Goal: Task Accomplishment & Management: Use online tool/utility

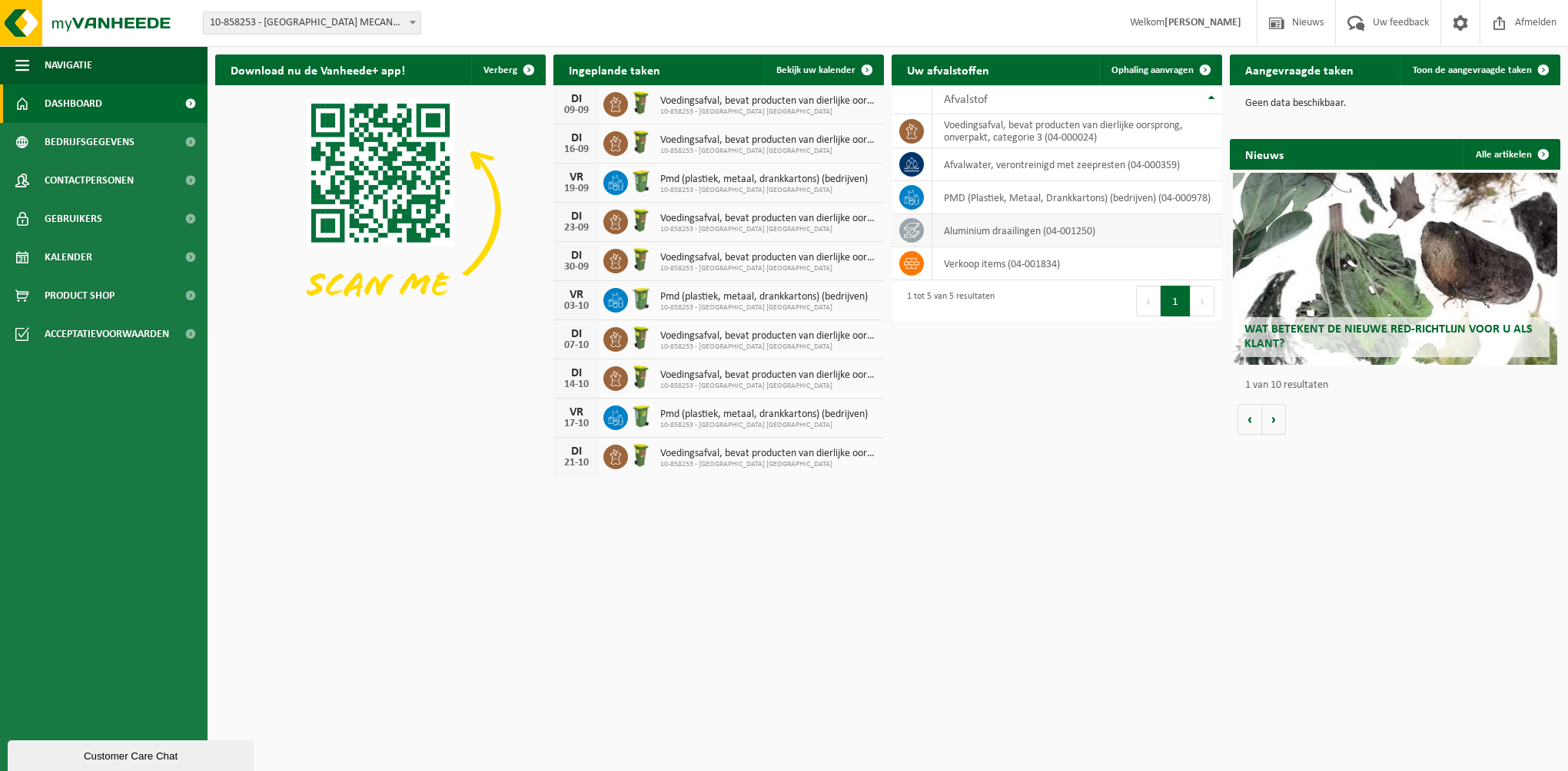
click at [1021, 233] on td "aluminium draailingen (04-001250)" at bounding box center [1077, 231] width 290 height 33
click at [1055, 224] on td "aluminium draailingen (04-001250)" at bounding box center [1077, 231] width 290 height 33
click at [1020, 237] on td "aluminium draailingen (04-001250)" at bounding box center [1077, 231] width 290 height 33
click at [913, 231] on icon at bounding box center [911, 231] width 15 height 15
click at [1155, 70] on span "Ophaling aanvragen" at bounding box center [1153, 71] width 83 height 10
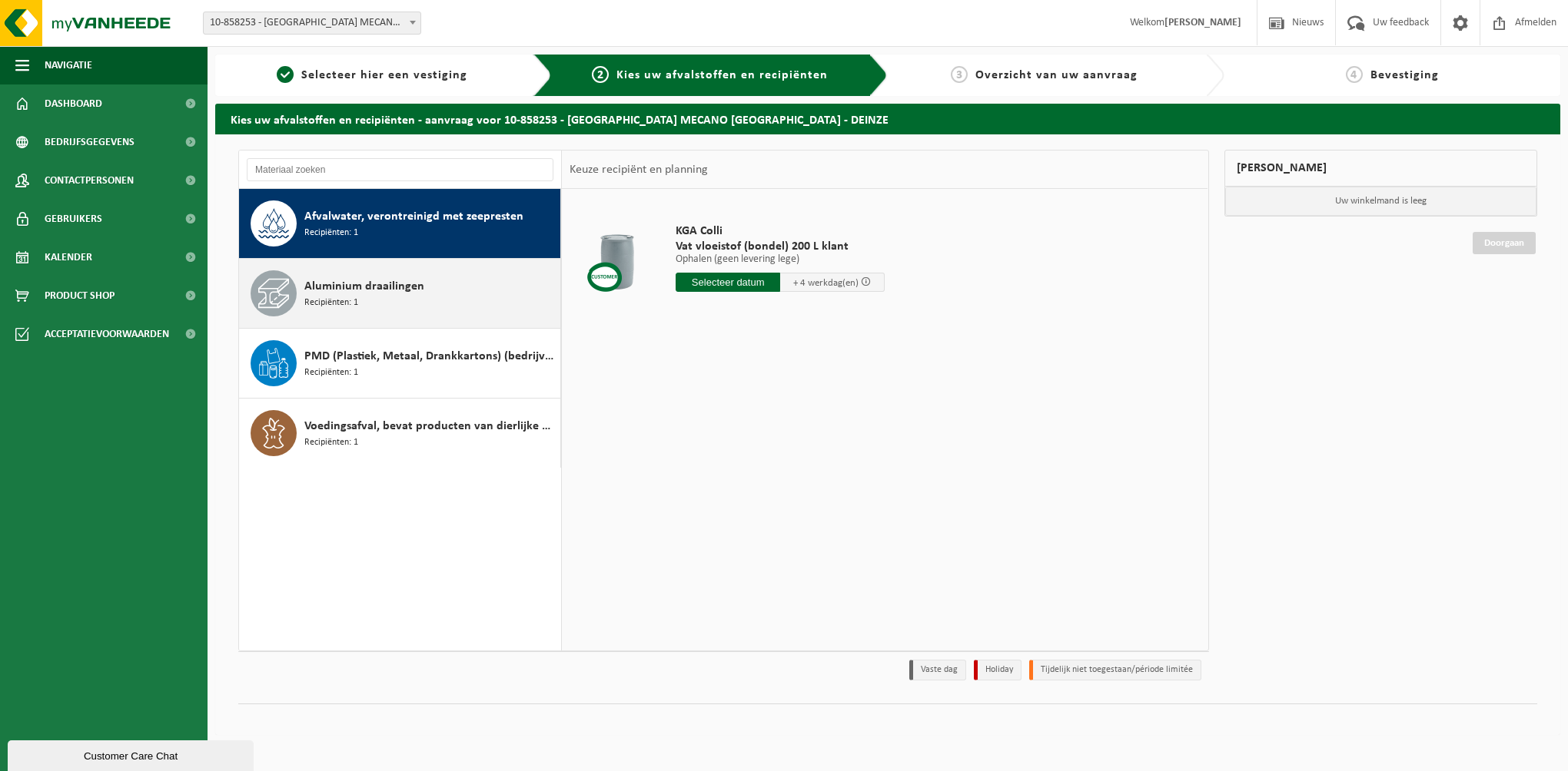
click at [363, 283] on span "Aluminium draailingen" at bounding box center [364, 286] width 120 height 19
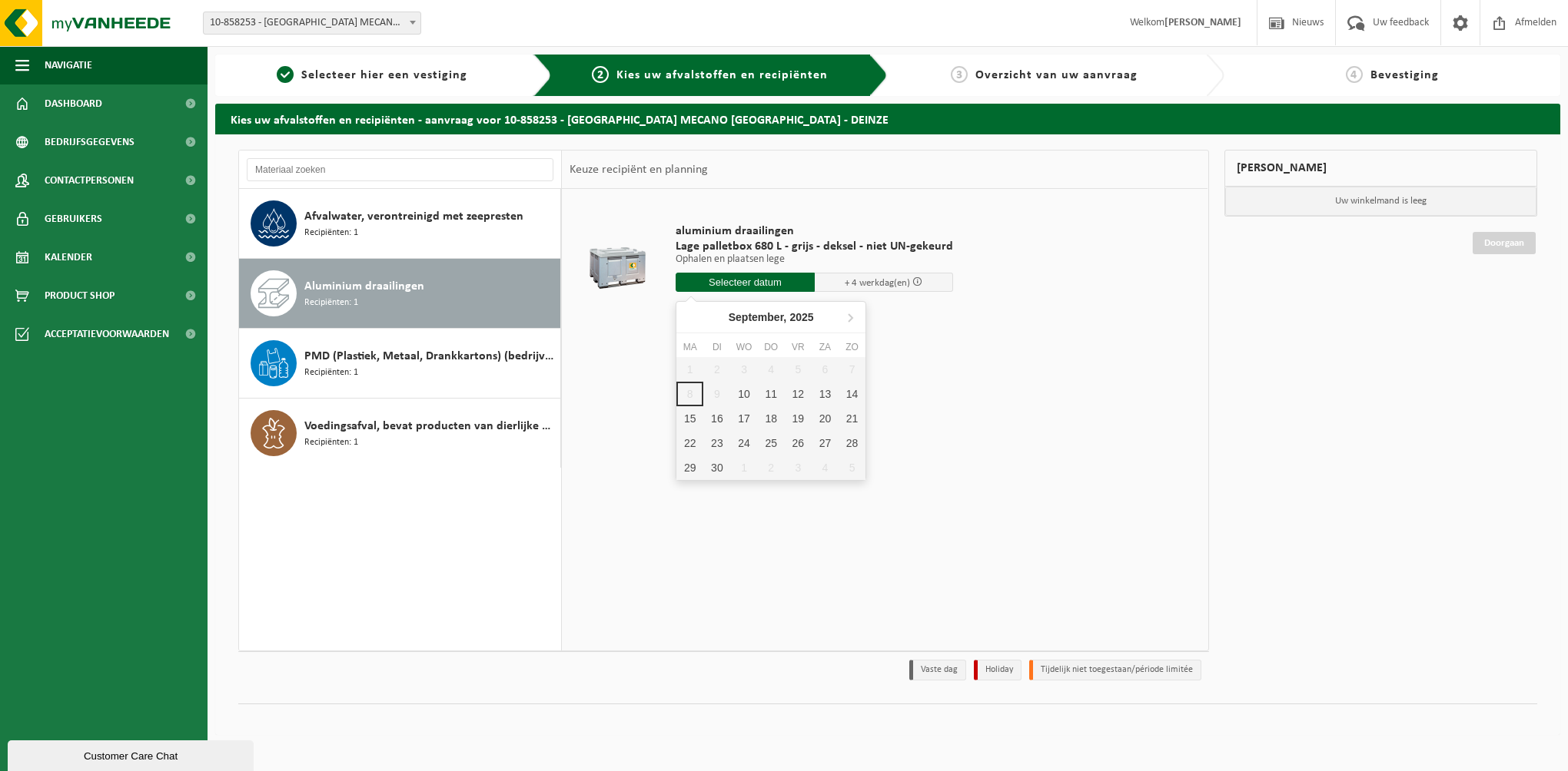
click at [752, 283] on input "text" at bounding box center [744, 282] width 139 height 19
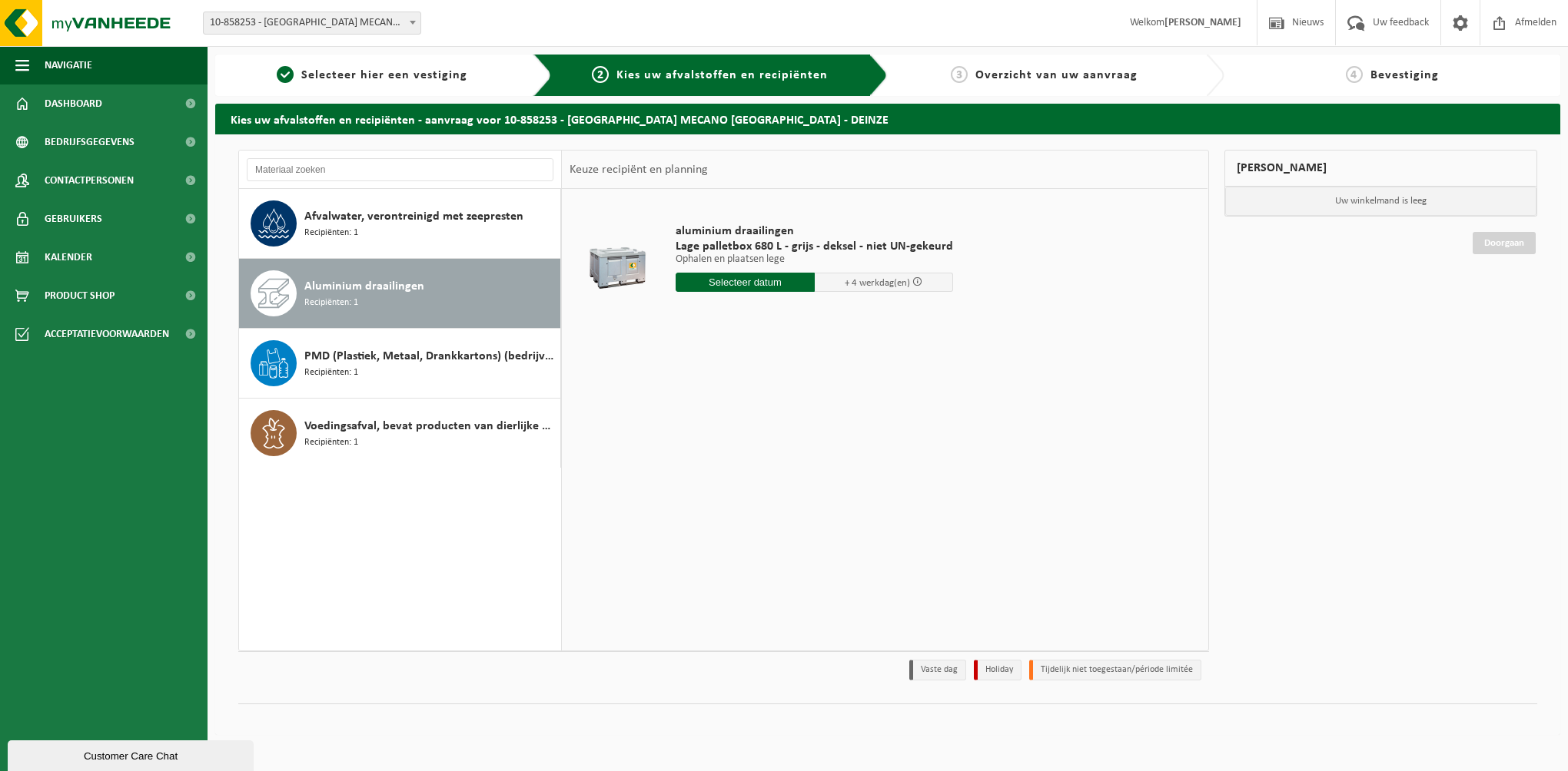
click at [638, 384] on div "aluminium draailingen Lage palletbox 680 L - grijs - deksel - niet UN-gekeurd O…" at bounding box center [884, 420] width 646 height 461
click at [76, 108] on span "Dashboard" at bounding box center [73, 104] width 57 height 39
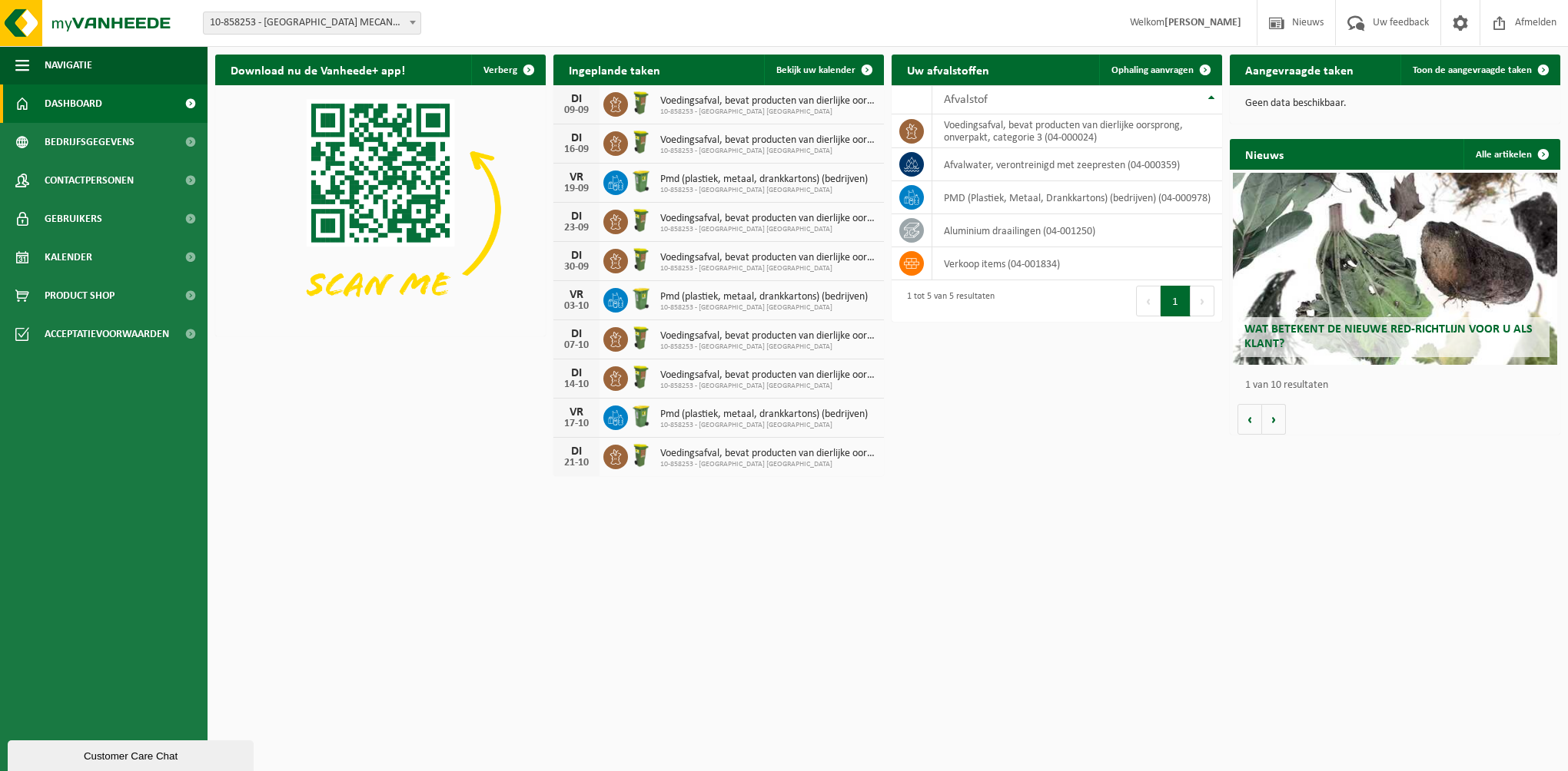
drag, startPoint x: 1295, startPoint y: 95, endPoint x: 1383, endPoint y: 97, distance: 88.0
click at [1295, 95] on div "Geen data beschikbaar." at bounding box center [1395, 104] width 330 height 37
click at [1536, 66] on span at bounding box center [1543, 70] width 31 height 31
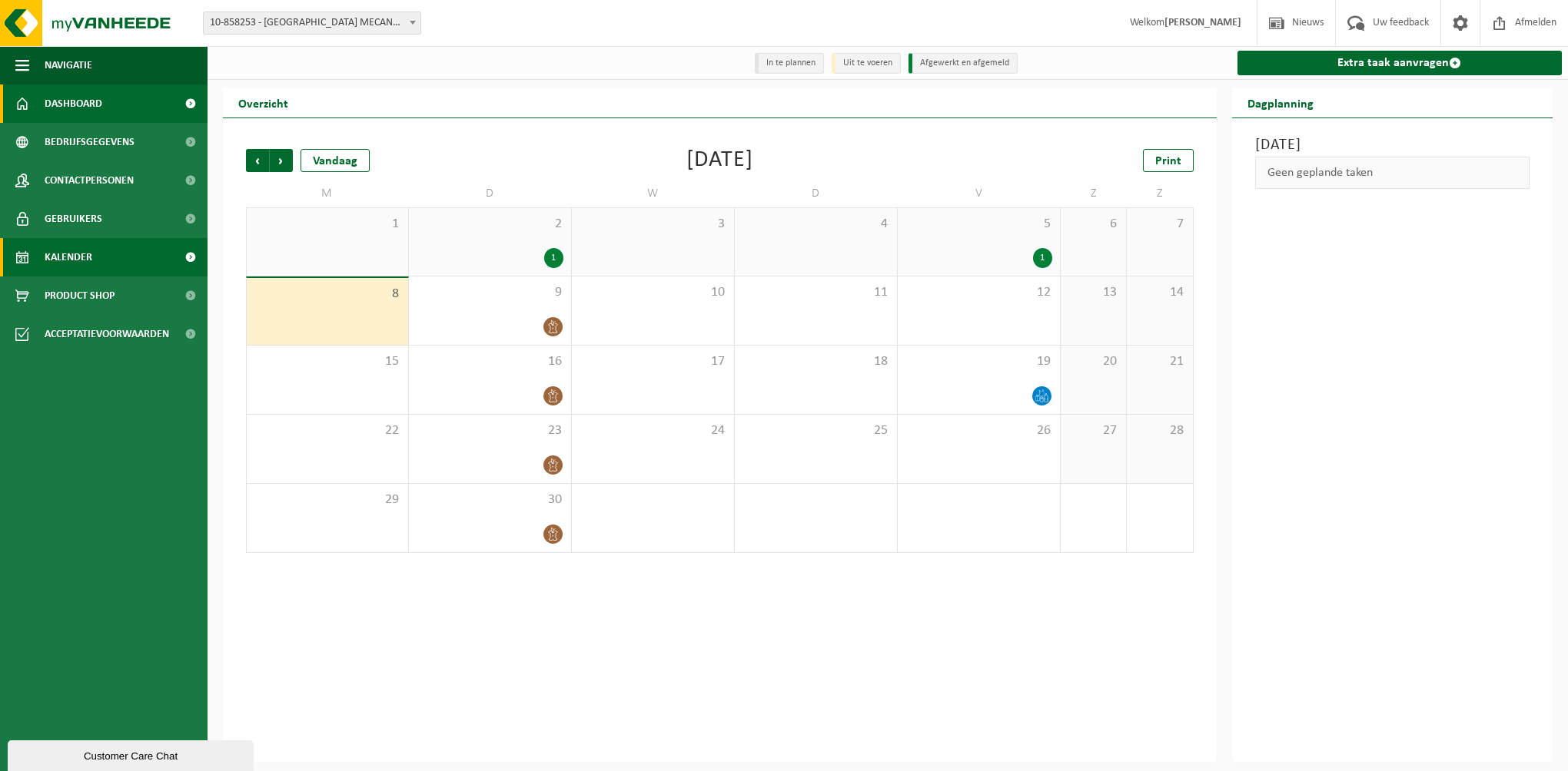
click at [74, 109] on span "Dashboard" at bounding box center [73, 104] width 57 height 39
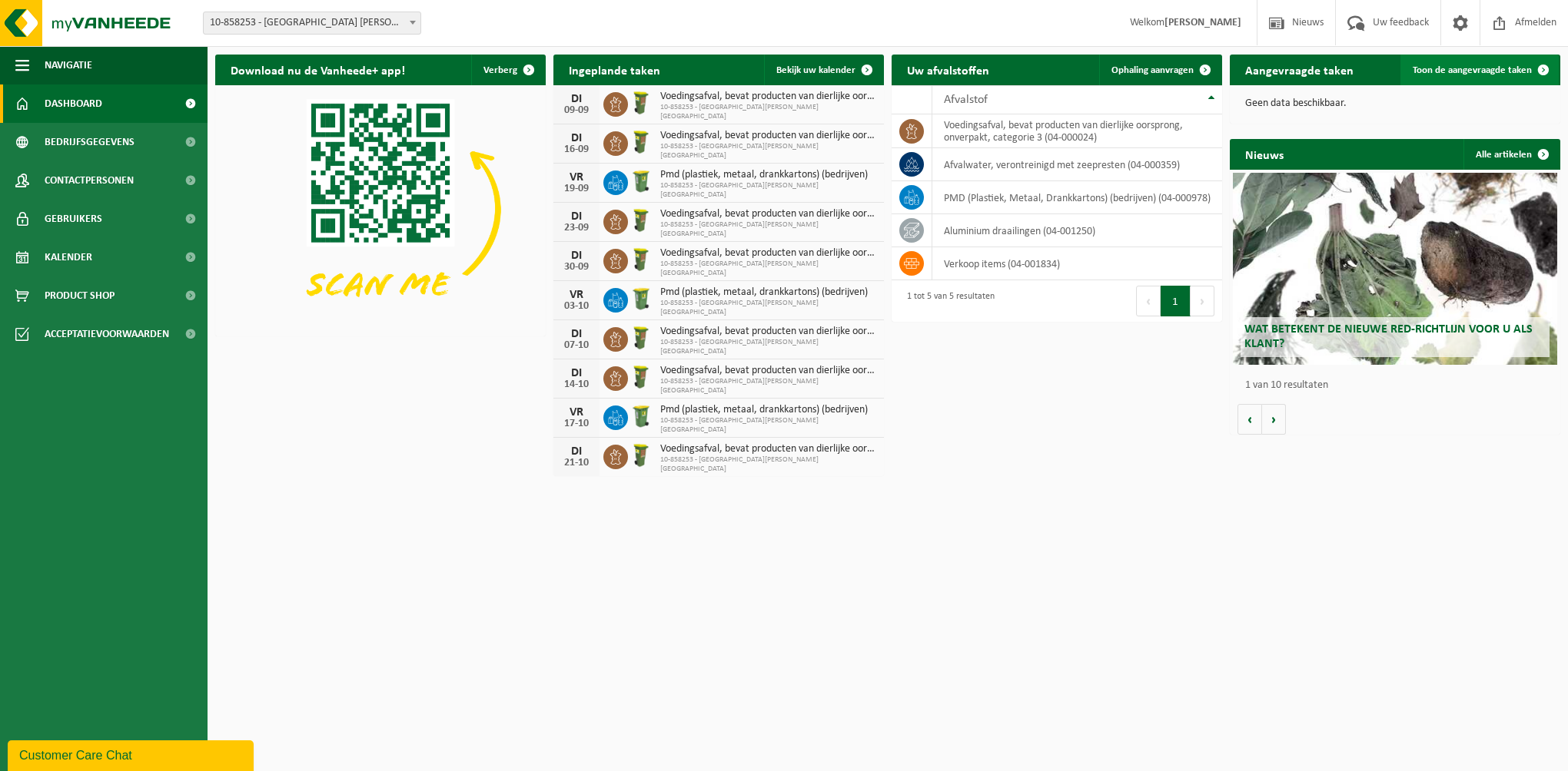
click at [1494, 70] on span "Toon de aangevraagde taken" at bounding box center [1471, 71] width 119 height 10
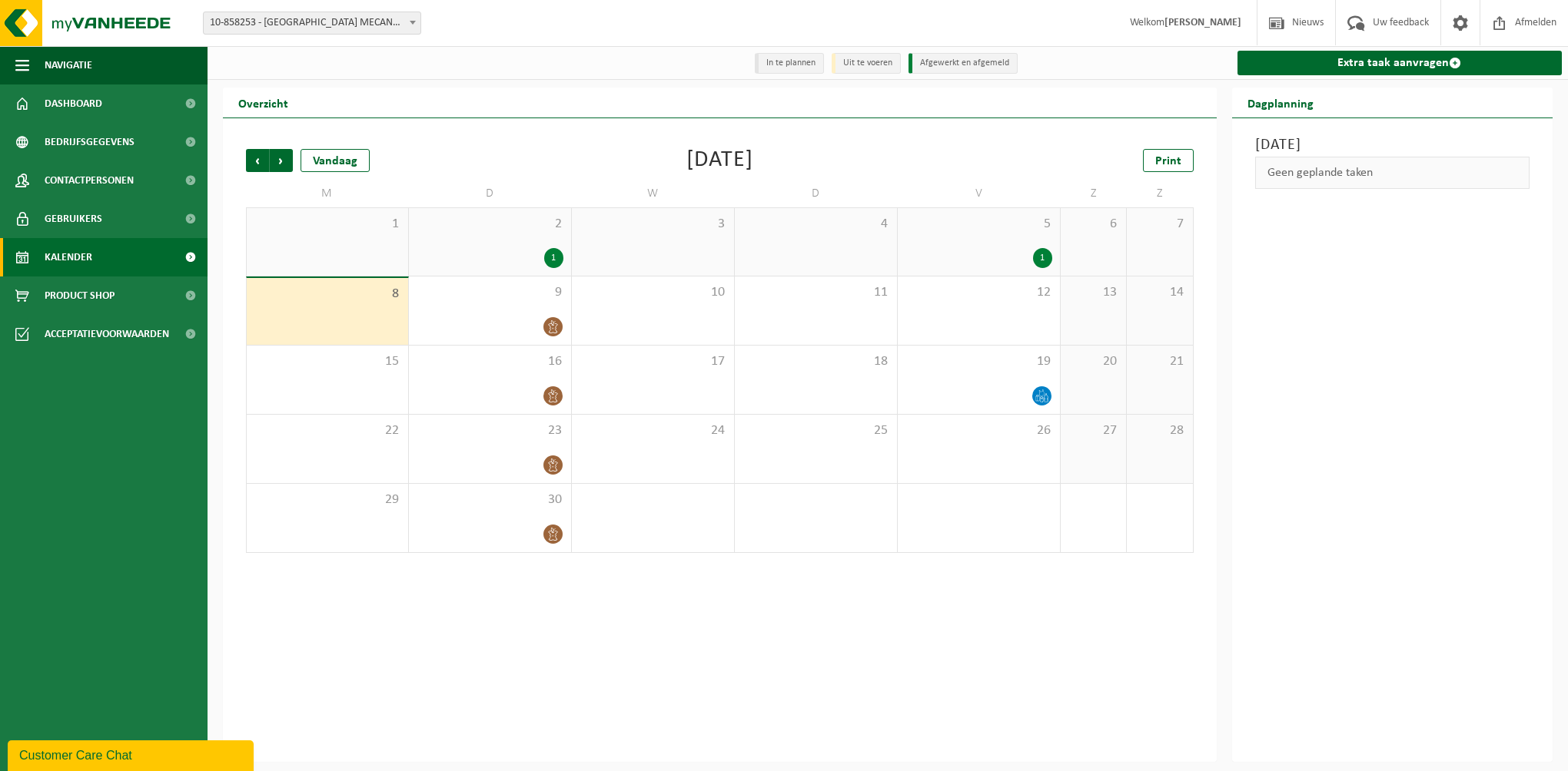
click at [1314, 173] on div "Geen geplande taken" at bounding box center [1392, 173] width 275 height 32
click at [1298, 105] on h2 "Dagplanning" at bounding box center [1280, 103] width 97 height 30
click at [283, 163] on span "Volgende" at bounding box center [280, 160] width 23 height 23
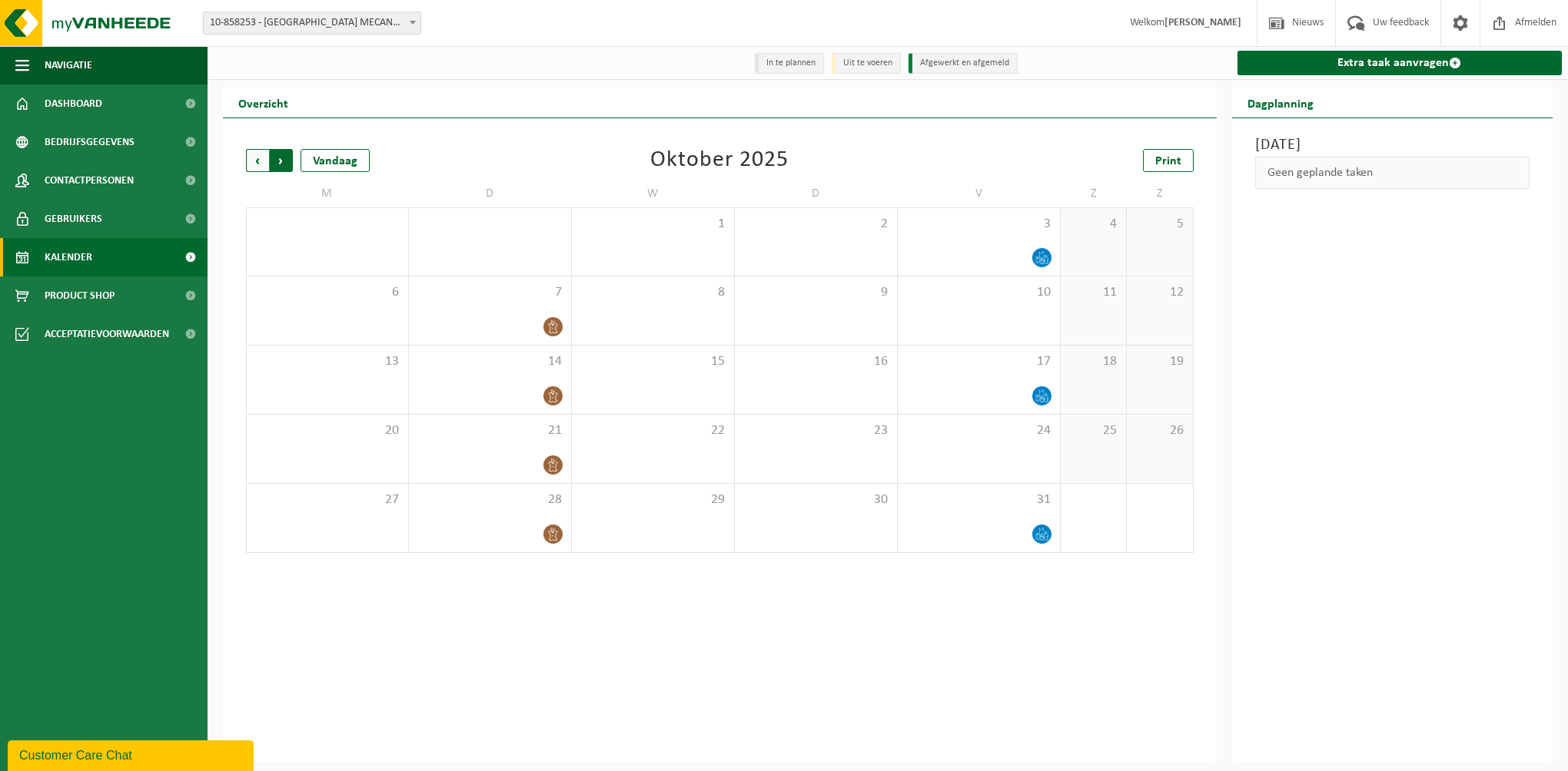
click at [249, 158] on span "Vorige" at bounding box center [257, 160] width 23 height 23
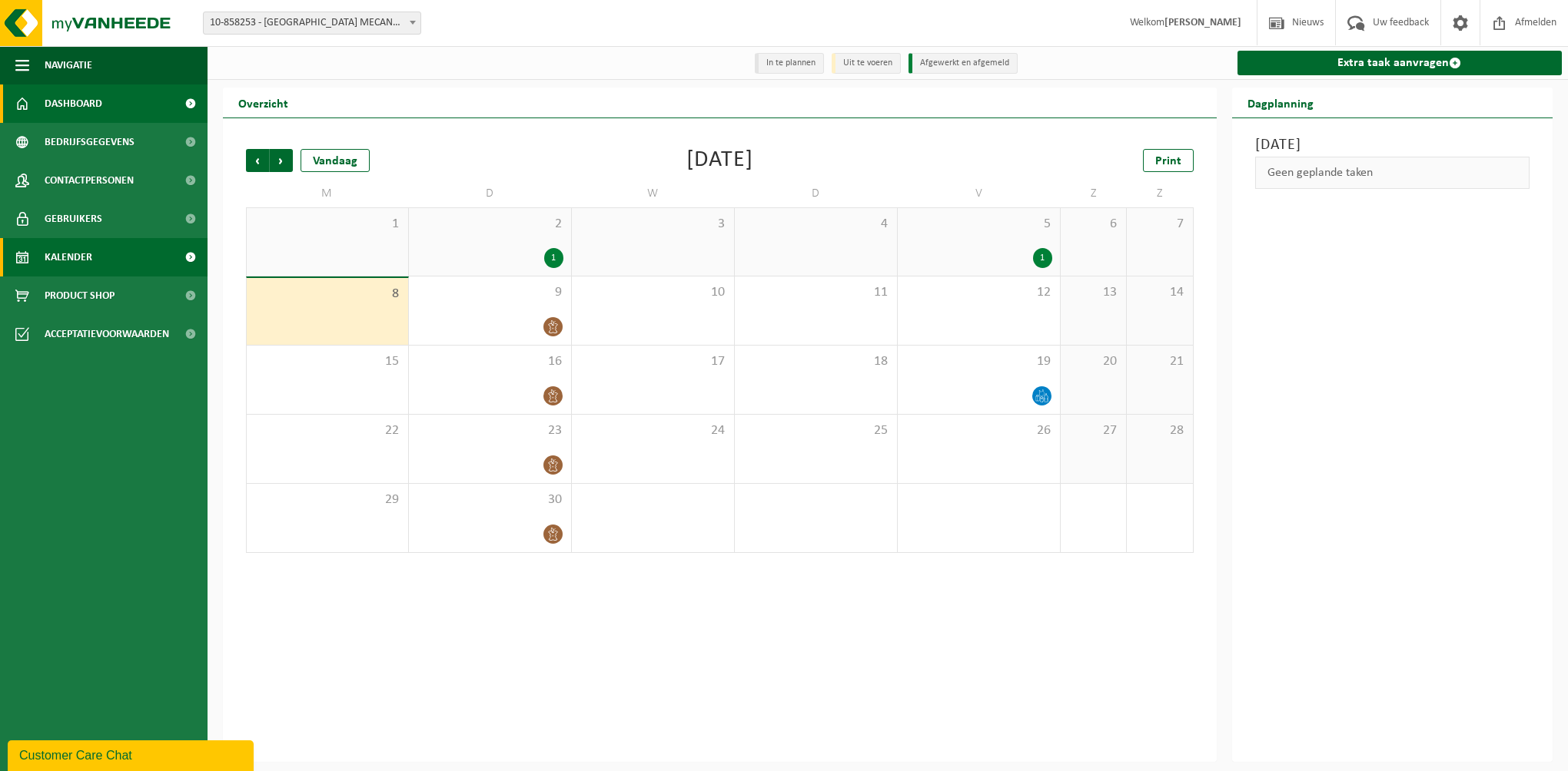
click at [66, 100] on span "Dashboard" at bounding box center [73, 104] width 57 height 39
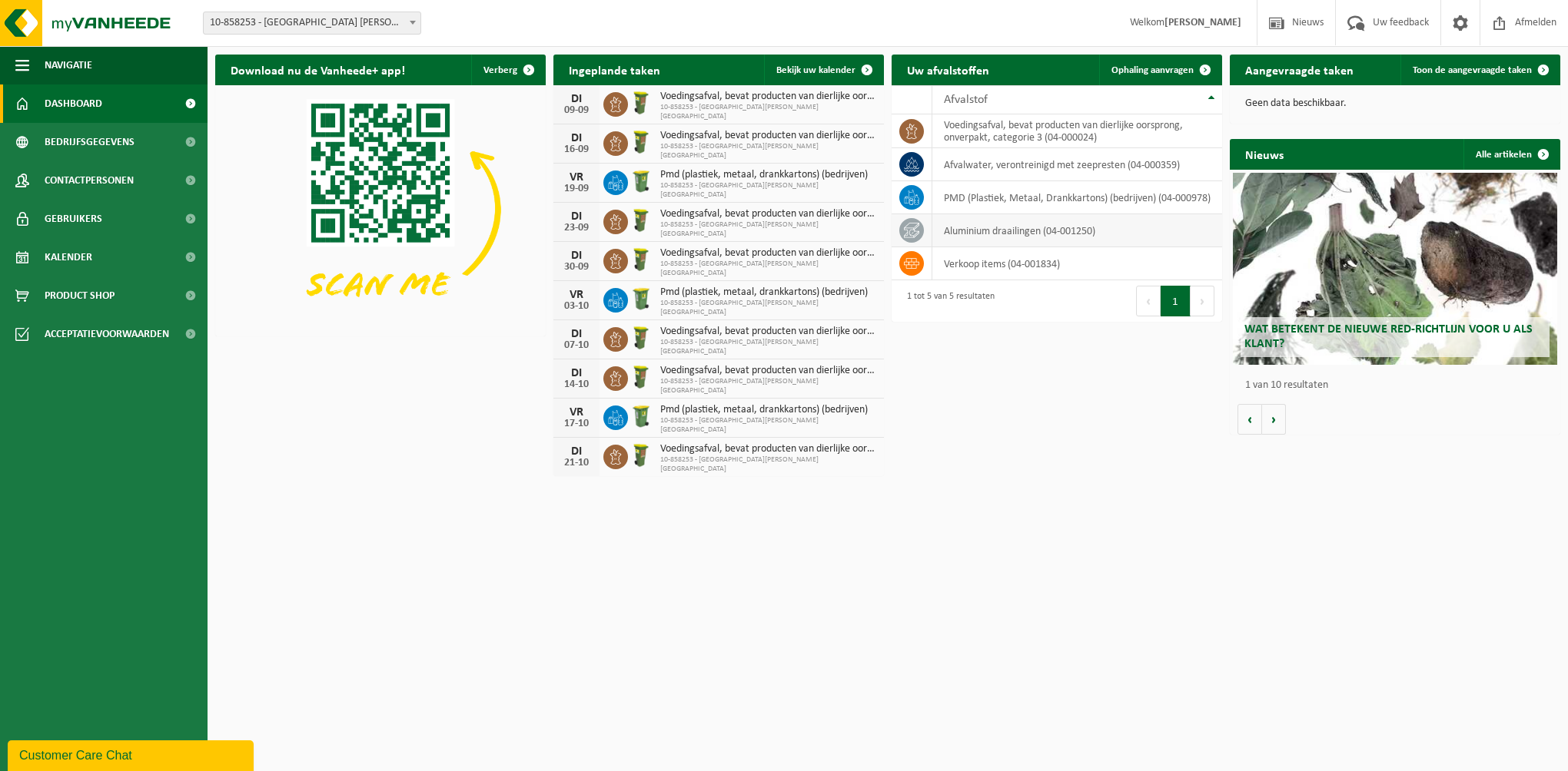
click at [992, 236] on td "aluminium draailingen (04-001250)" at bounding box center [1077, 231] width 290 height 33
click at [1385, 336] on span "Wat betekent de nieuwe RED-richtlijn voor u als klant?" at bounding box center [1389, 337] width 288 height 27
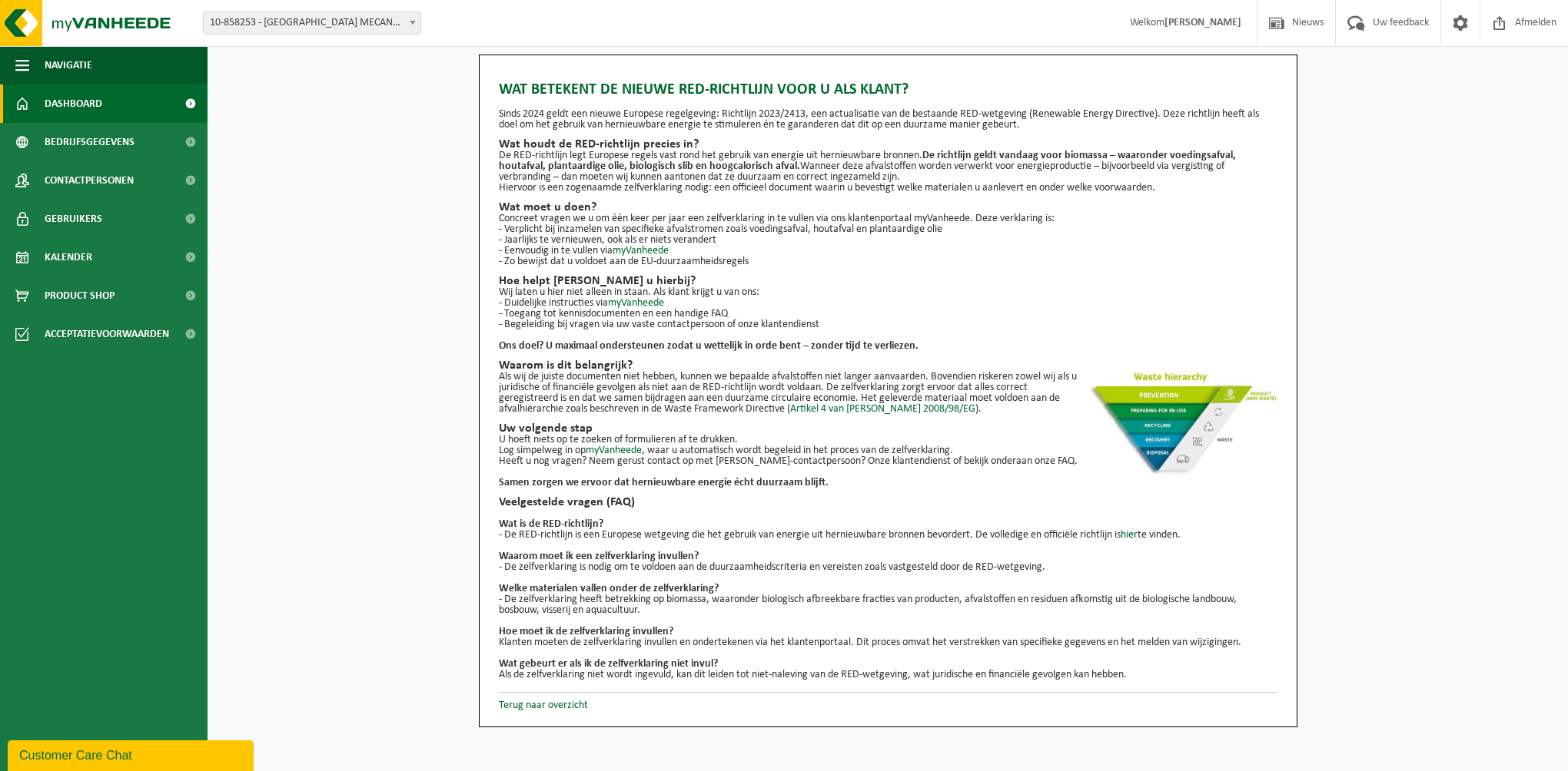
click at [77, 98] on span "Dashboard" at bounding box center [73, 104] width 57 height 39
